Goal: Transaction & Acquisition: Book appointment/travel/reservation

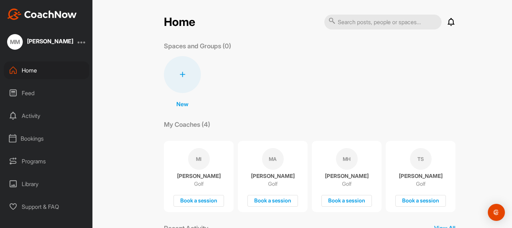
click at [43, 135] on div "Bookings" at bounding box center [46, 139] width 85 height 18
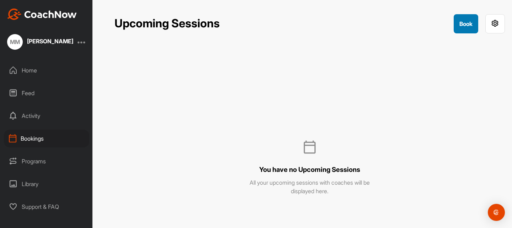
click at [465, 23] on button "Book" at bounding box center [466, 23] width 25 height 19
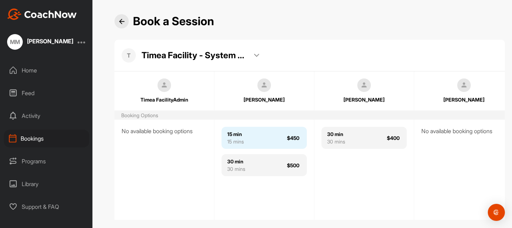
click at [248, 143] on div "15 min 15 mins $450" at bounding box center [264, 138] width 85 height 22
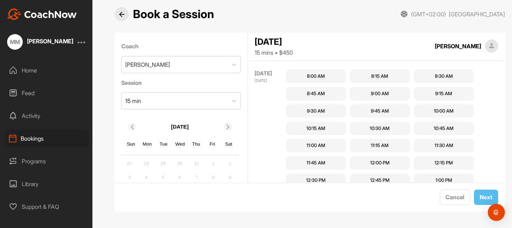
scroll to position [249, 0]
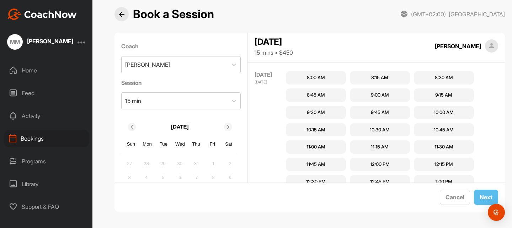
click at [319, 74] on div "8:00 AM" at bounding box center [316, 77] width 18 height 7
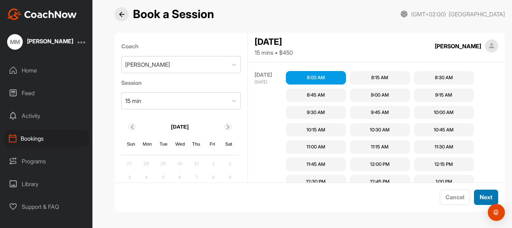
click at [474, 193] on button "Next" at bounding box center [486, 197] width 24 height 15
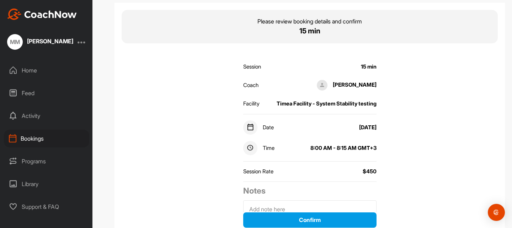
scroll to position [55, 0]
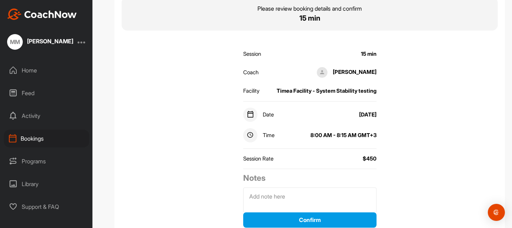
drag, startPoint x: 330, startPoint y: 114, endPoint x: 376, endPoint y: 114, distance: 46.2
click at [376, 114] on div "Session 15 min Coach [PERSON_NAME] Facility Timea Facility - System Stability t…" at bounding box center [310, 131] width 145 height 181
drag, startPoint x: 305, startPoint y: 135, endPoint x: 375, endPoint y: 134, distance: 70.1
click at [375, 134] on div "Session 15 min Coach [PERSON_NAME] Facility Timea Facility - System Stability t…" at bounding box center [310, 131] width 145 height 181
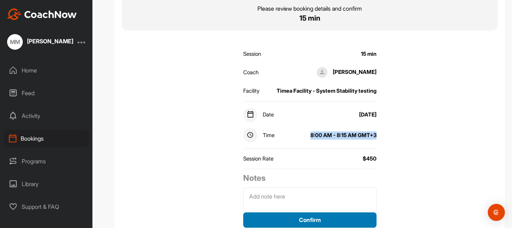
click at [308, 223] on button "Confirm" at bounding box center [309, 220] width 133 height 15
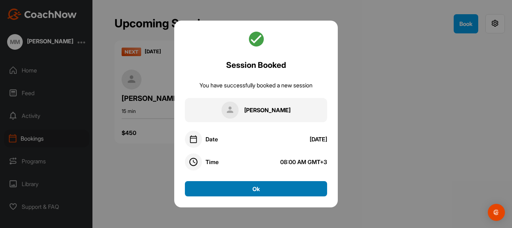
click at [256, 190] on button "Ok" at bounding box center [256, 188] width 142 height 15
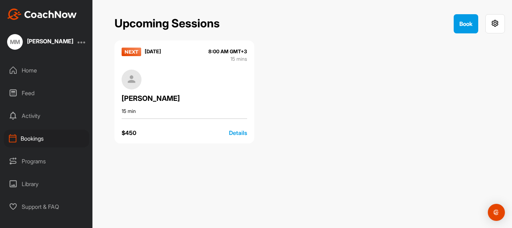
click at [82, 43] on div at bounding box center [82, 42] width 9 height 9
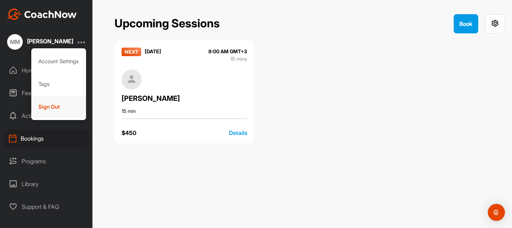
click at [69, 99] on div "Sign Out" at bounding box center [58, 107] width 55 height 23
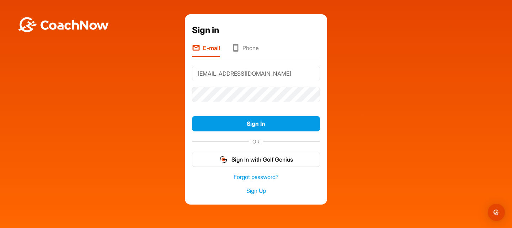
click at [238, 69] on input "[EMAIL_ADDRESS][DOMAIN_NAME]" at bounding box center [256, 74] width 128 height 16
click at [238, 70] on input "[EMAIL_ADDRESS][DOMAIN_NAME]" at bounding box center [256, 74] width 128 height 16
click at [192, 116] on button "Sign In" at bounding box center [256, 123] width 128 height 15
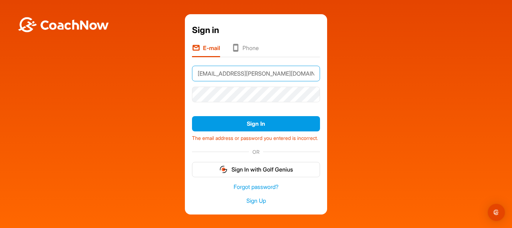
click at [250, 71] on input "[EMAIL_ADDRESS][PERSON_NAME][DOMAIN_NAME]" at bounding box center [256, 74] width 128 height 16
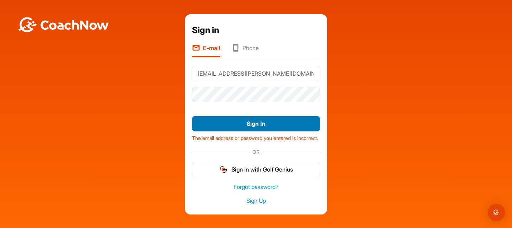
click at [242, 120] on button "Sign In" at bounding box center [256, 123] width 128 height 15
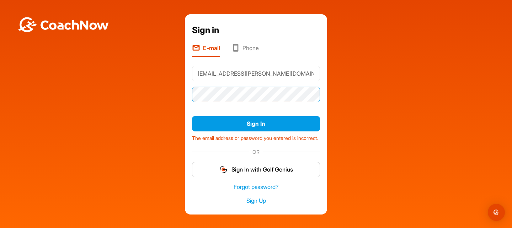
click at [192, 116] on button "Sign In" at bounding box center [256, 123] width 128 height 15
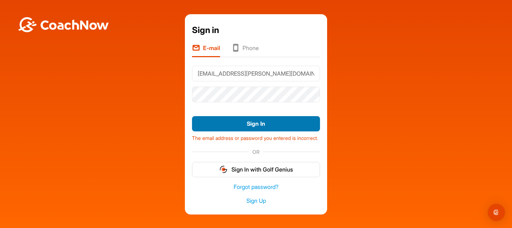
click at [206, 126] on button "Sign In" at bounding box center [256, 123] width 128 height 15
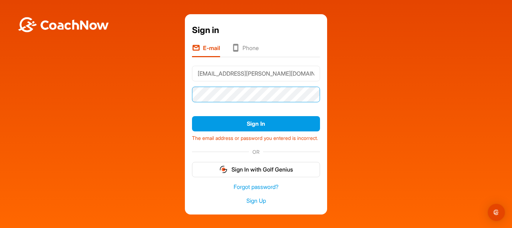
click at [192, 116] on button "Sign In" at bounding box center [256, 123] width 128 height 15
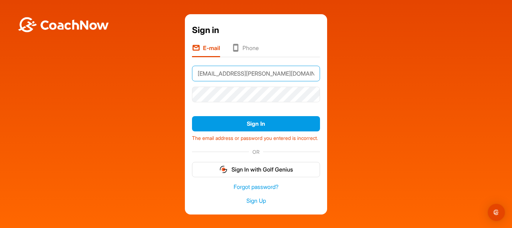
click at [264, 74] on input "[EMAIL_ADDRESS][PERSON_NAME][DOMAIN_NAME]" at bounding box center [256, 74] width 128 height 16
click at [302, 75] on input "[EMAIL_ADDRESS][PERSON_NAME][DOMAIN_NAME]" at bounding box center [256, 74] width 128 height 16
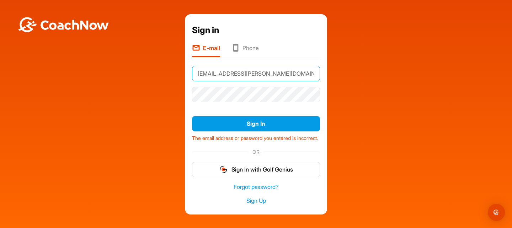
click at [302, 75] on input "[EMAIL_ADDRESS][PERSON_NAME][DOMAIN_NAME]" at bounding box center [256, 74] width 128 height 16
paste input "[EMAIL_ADDRESS][PERSON_NAME][DOMAIN_NAME]"
type input "[EMAIL_ADDRESS][PERSON_NAME][DOMAIN_NAME]"
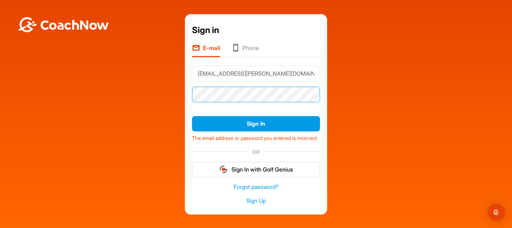
click at [192, 116] on button "Sign In" at bounding box center [256, 123] width 128 height 15
click at [185, 92] on div "Sign in E-mail Phone [EMAIL_ADDRESS][PERSON_NAME][DOMAIN_NAME] Sign In The emai…" at bounding box center [256, 114] width 142 height 201
click at [192, 116] on button "Sign In" at bounding box center [256, 123] width 128 height 15
